Goal: Information Seeking & Learning: Learn about a topic

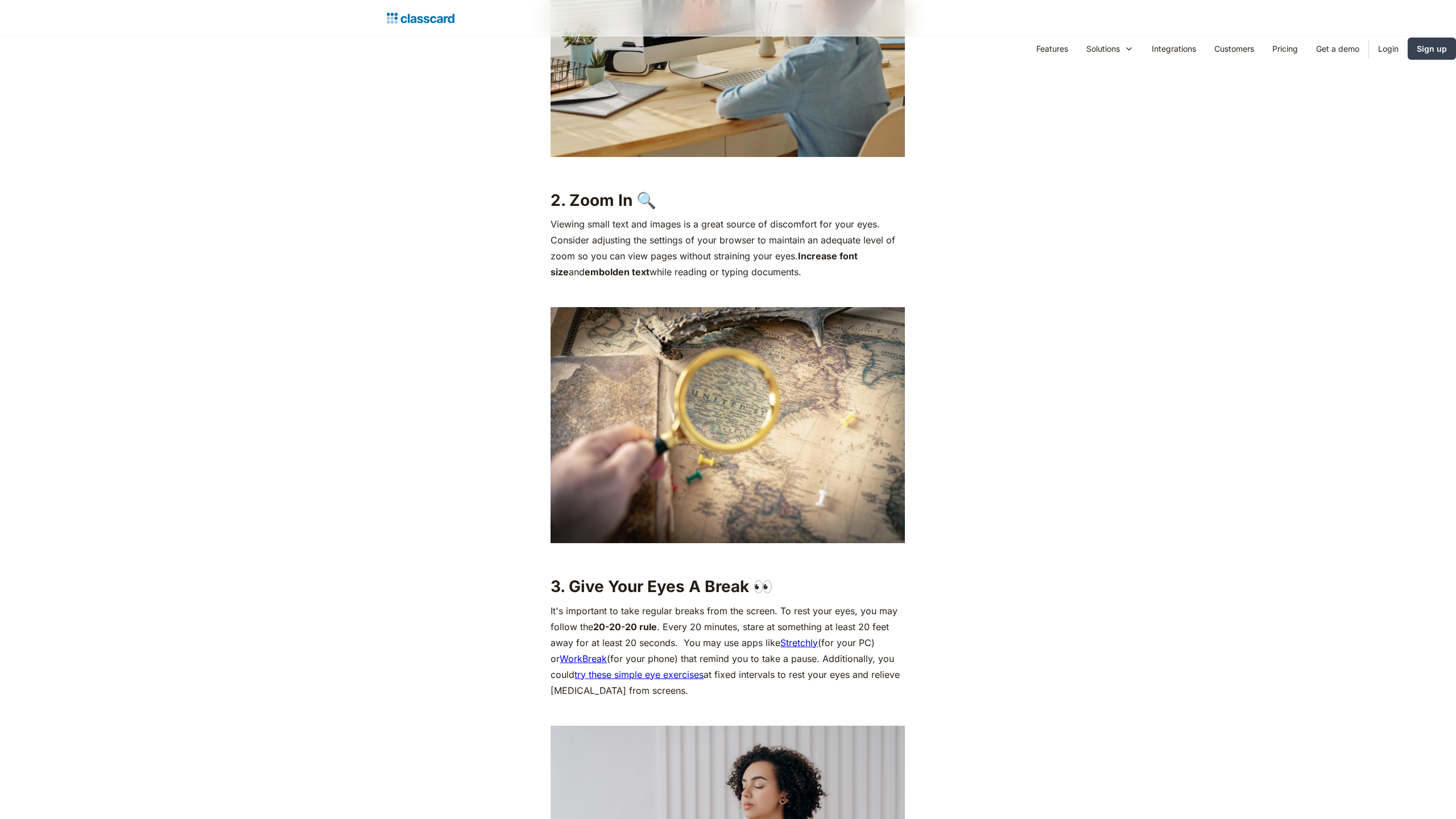
scroll to position [1770, 0]
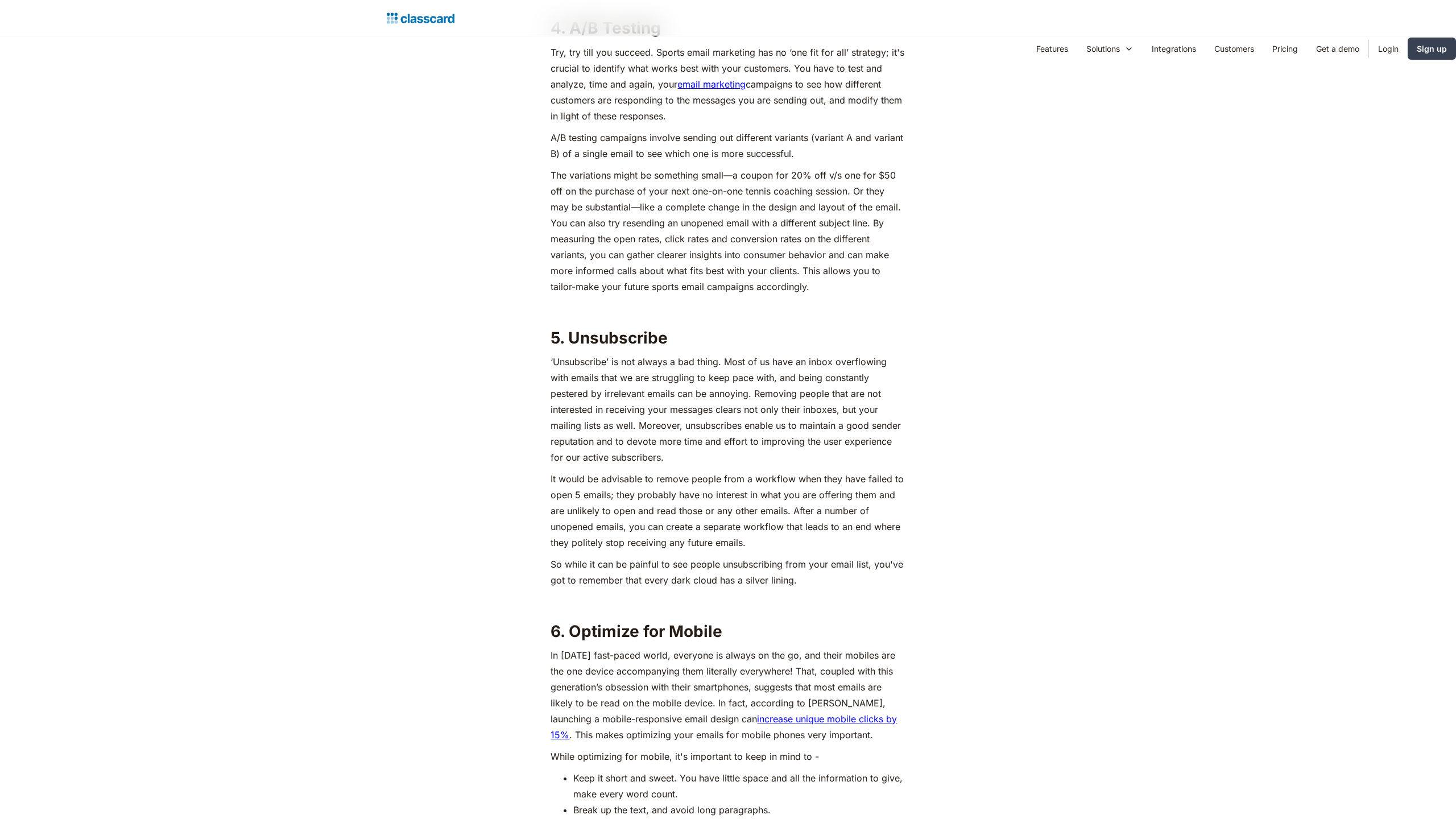
scroll to position [2745, 0]
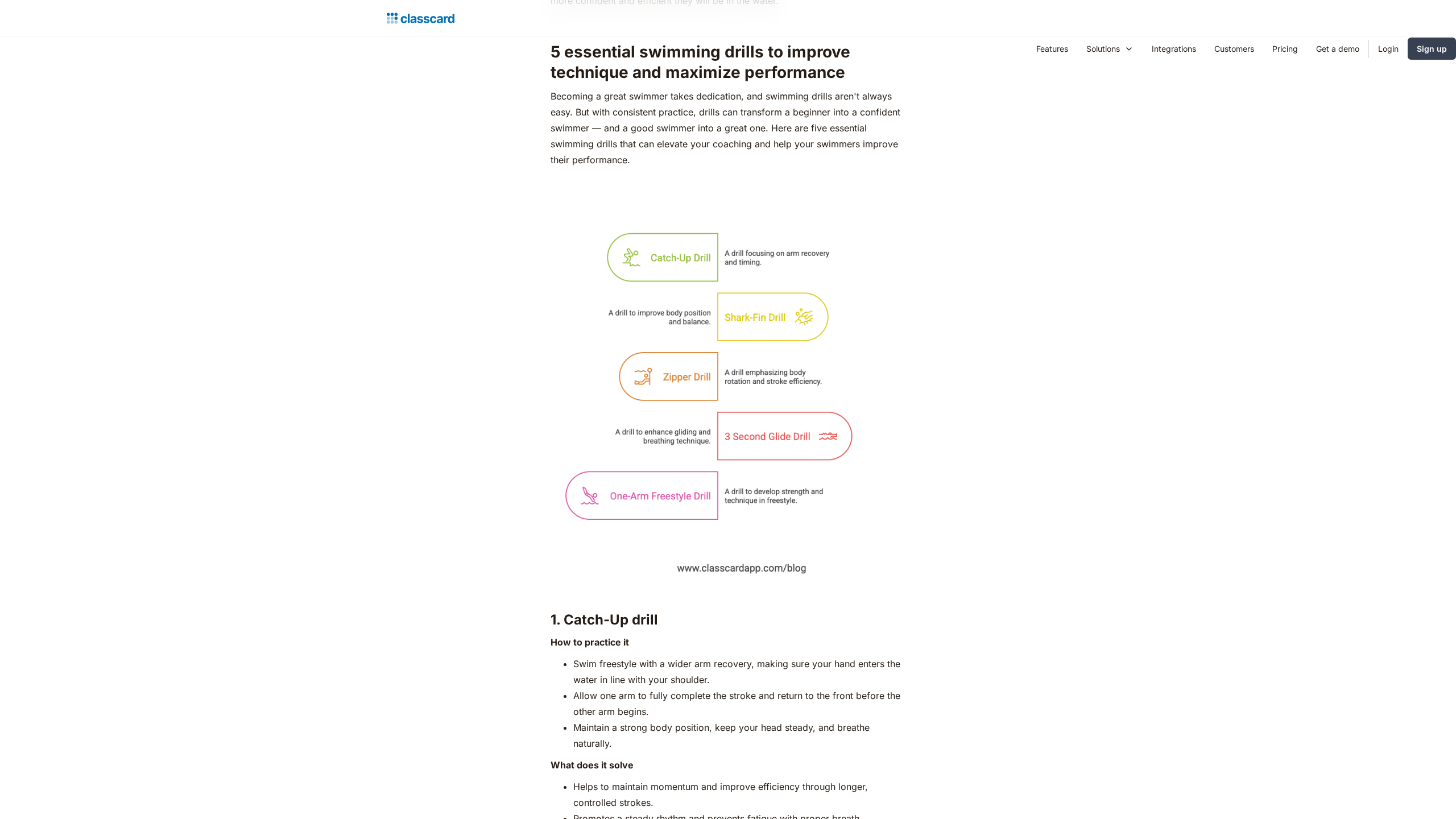
scroll to position [3071, 0]
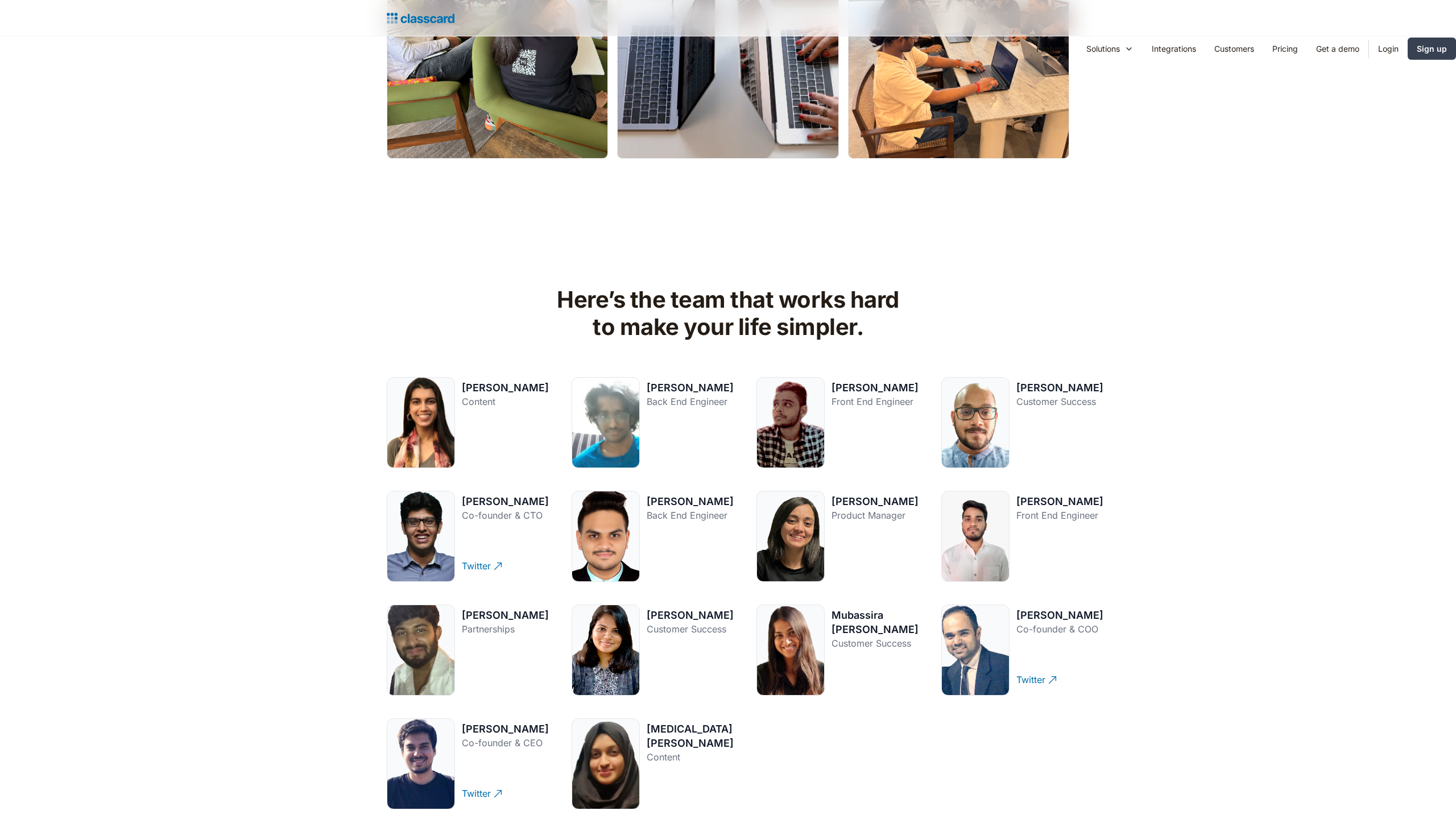
scroll to position [2312, 0]
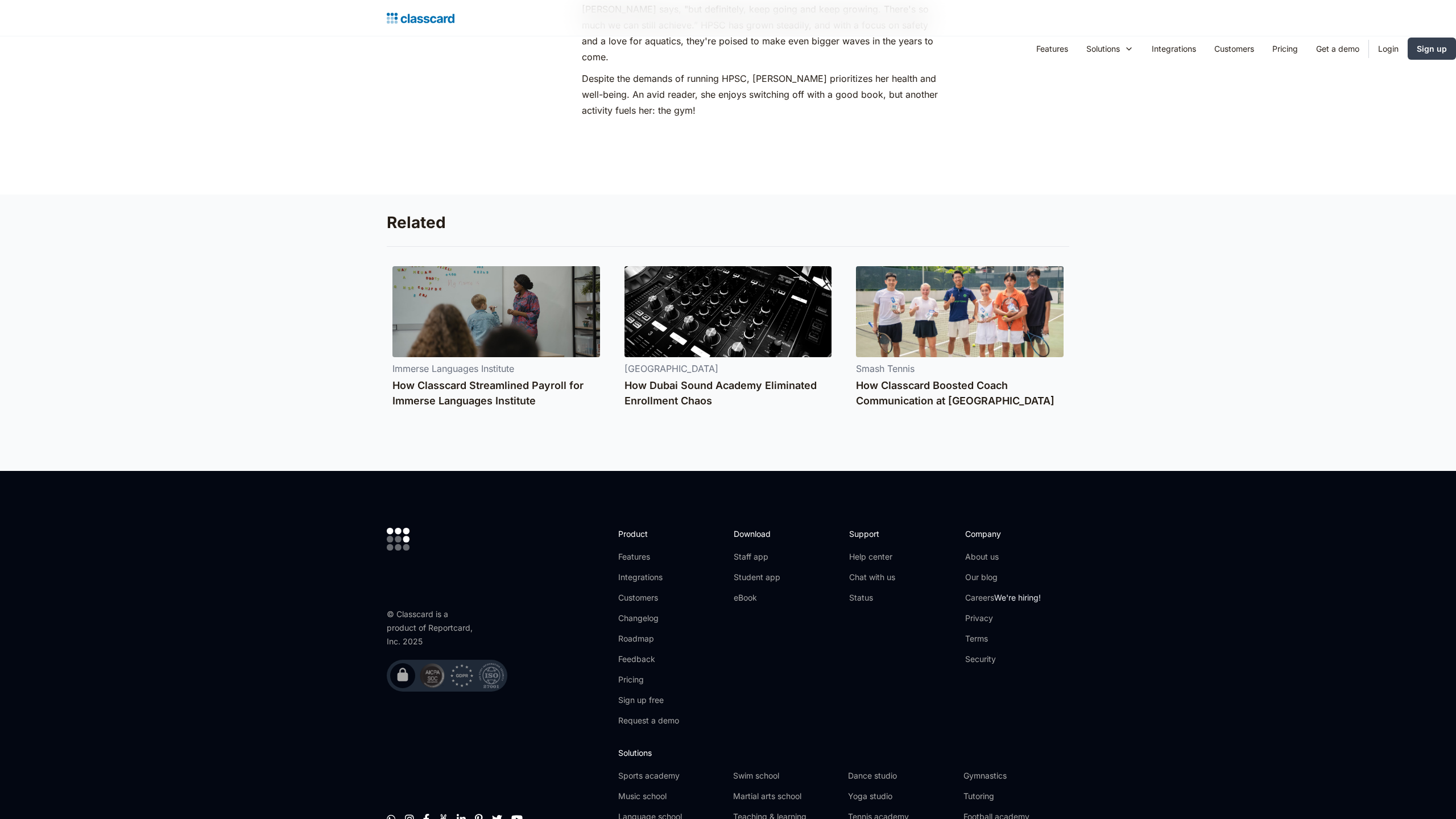
scroll to position [1575, 0]
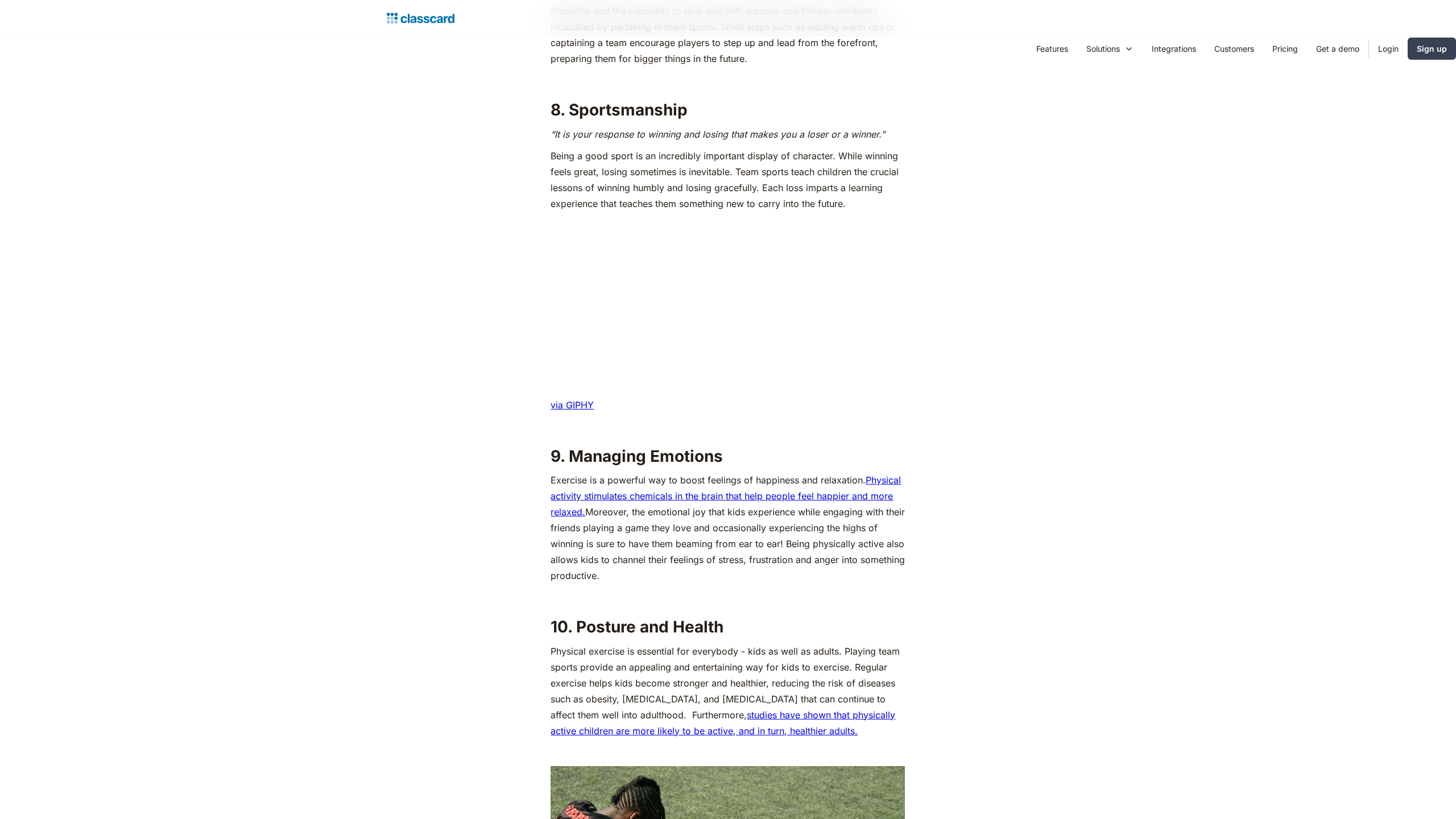
scroll to position [2976, 0]
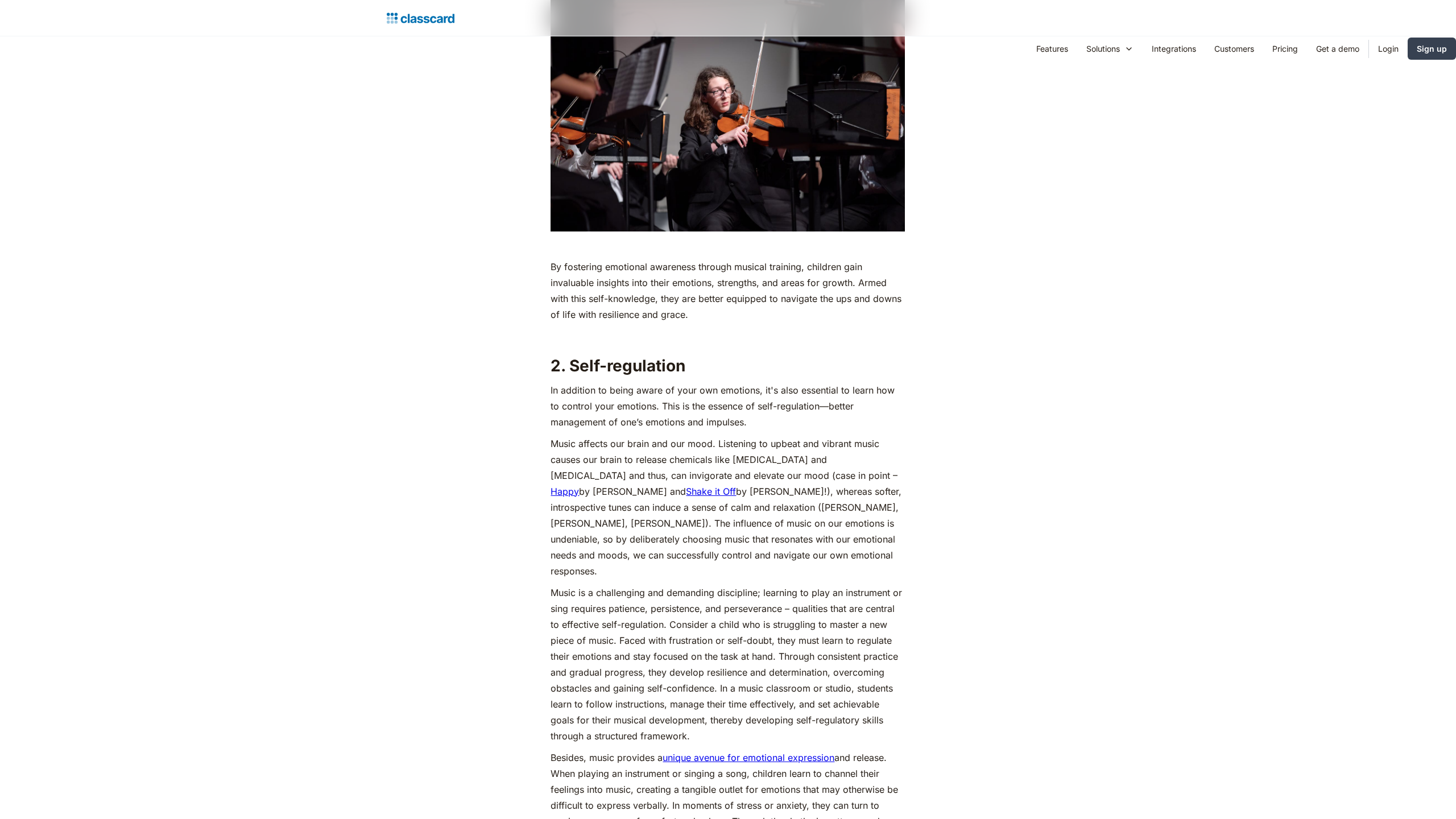
scroll to position [3774, 0]
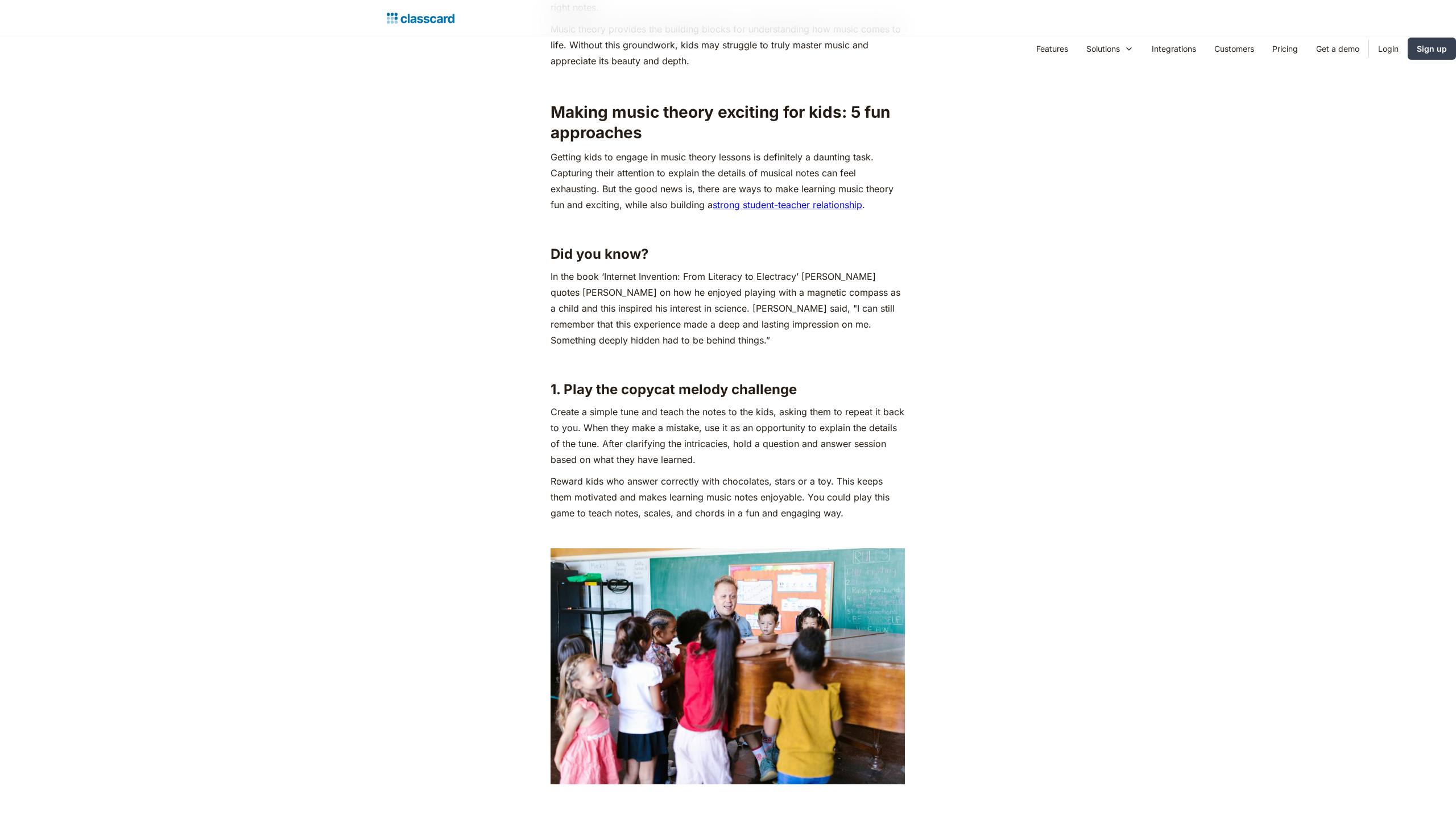
scroll to position [2312, 0]
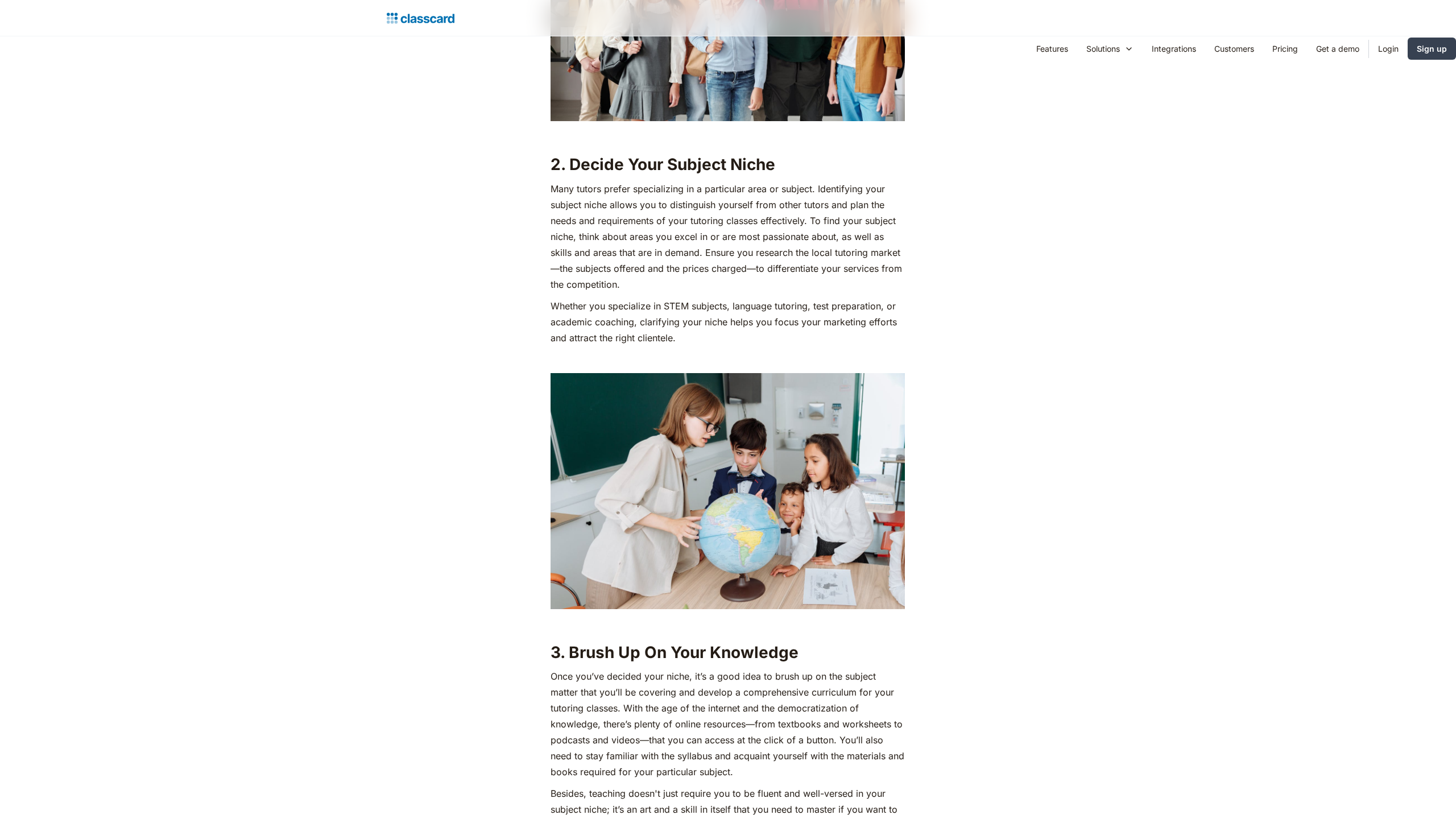
scroll to position [2312, 0]
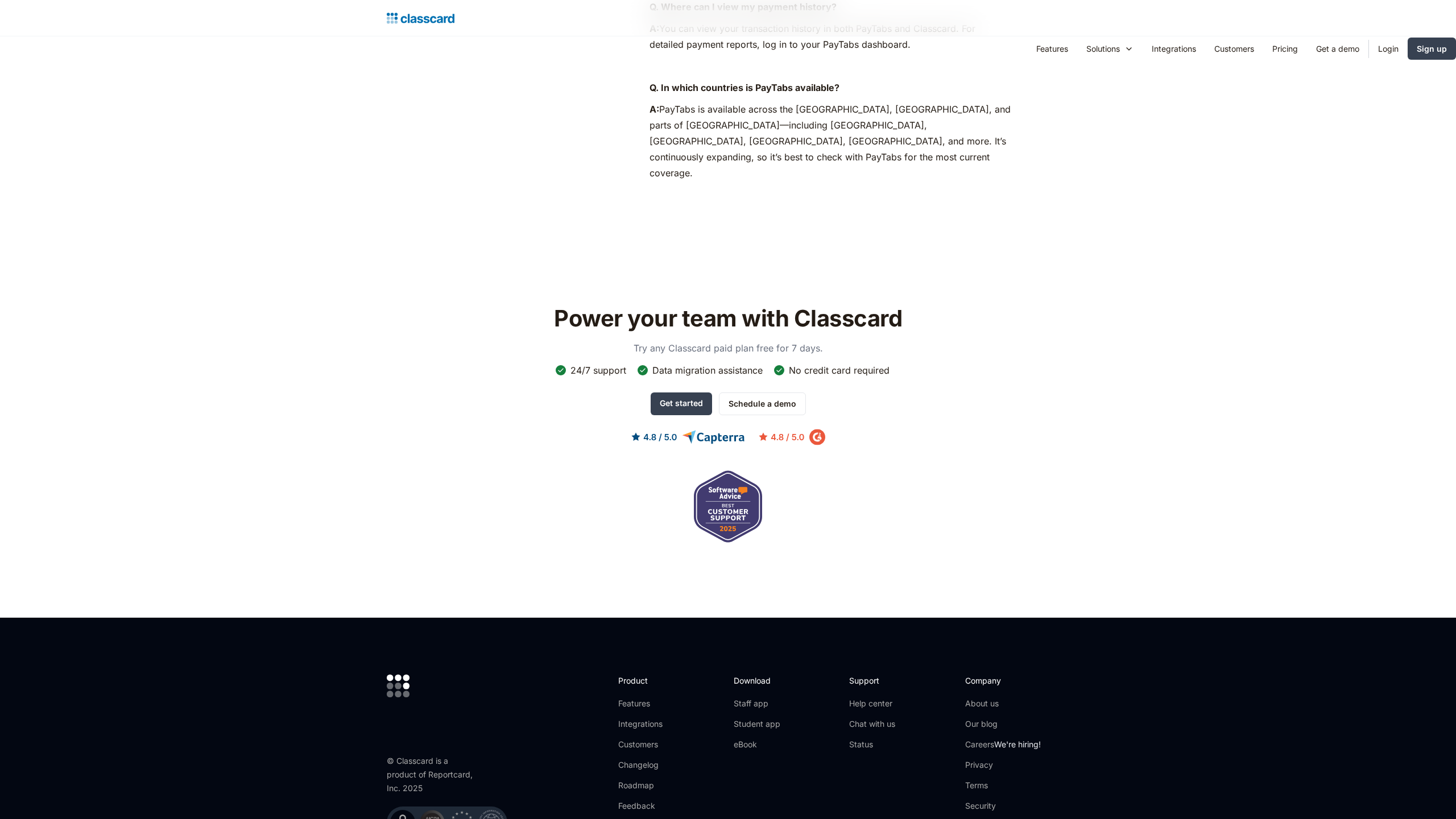
scroll to position [891, 0]
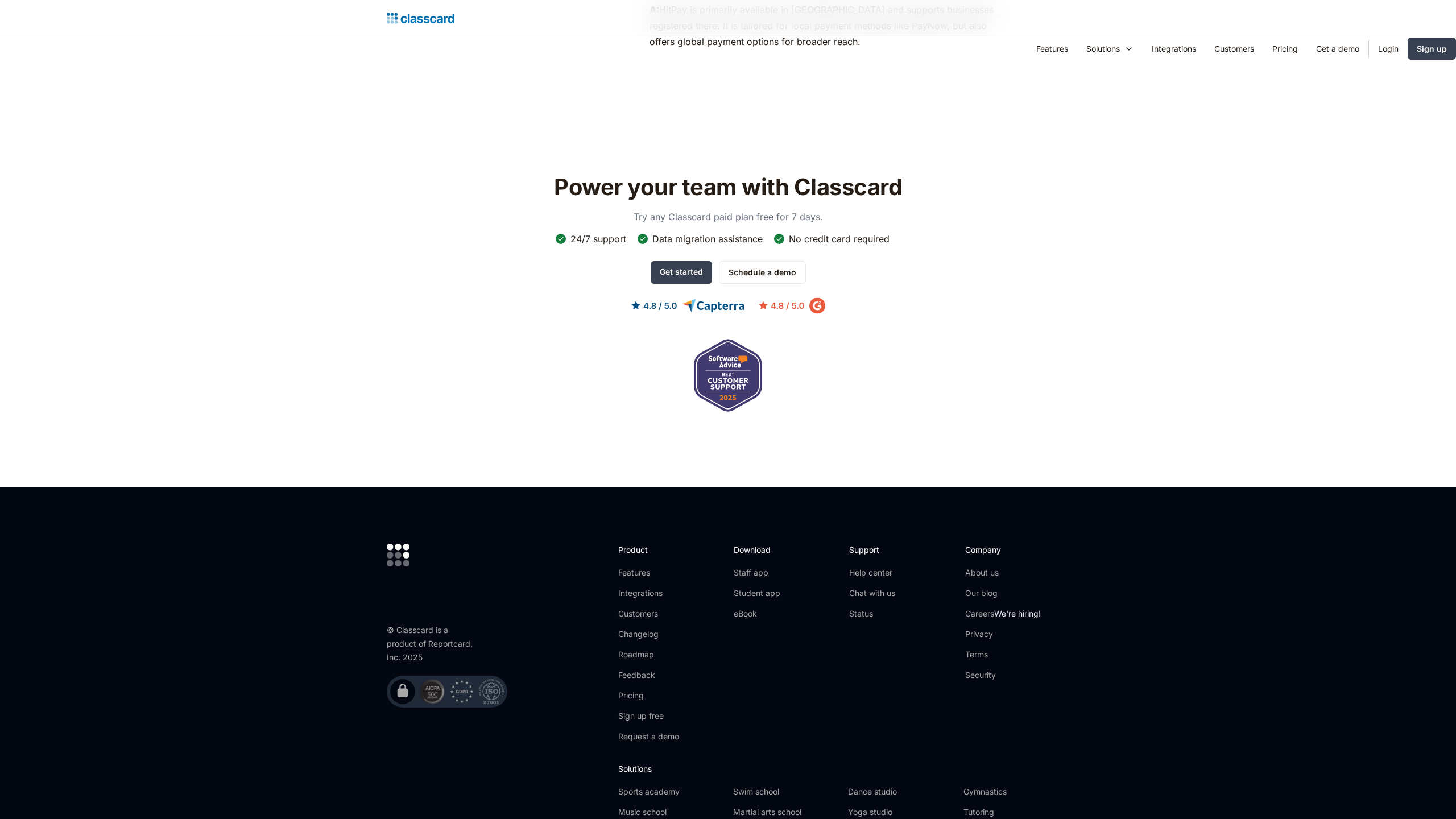
scroll to position [931, 0]
